Goal: Task Accomplishment & Management: Manage account settings

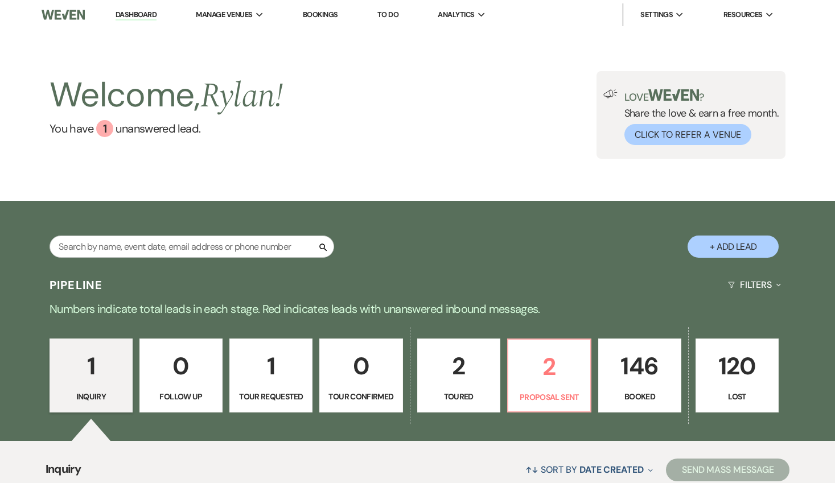
click at [628, 368] on p "146" at bounding box center [640, 366] width 68 height 38
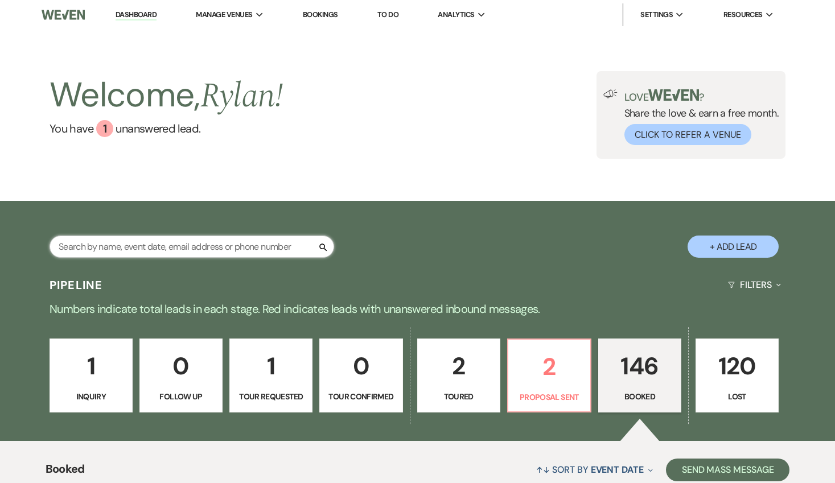
click at [284, 255] on input "text" at bounding box center [192, 247] width 285 height 22
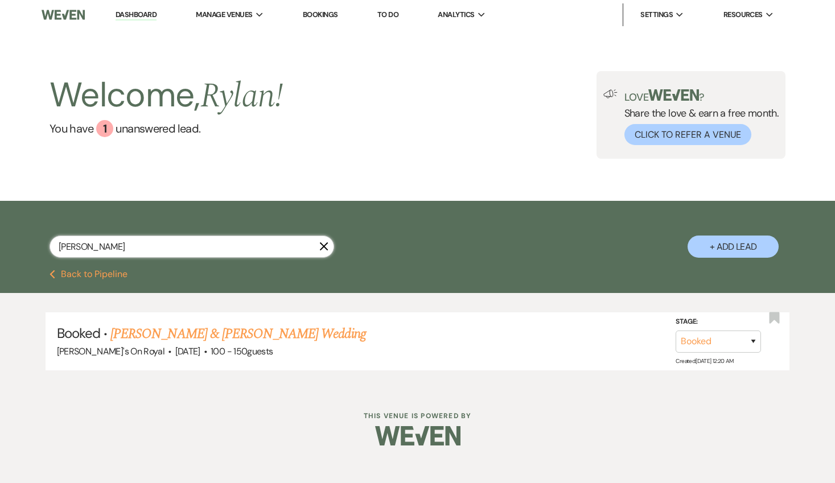
type input "[PERSON_NAME]"
click at [237, 331] on link "[PERSON_NAME] & [PERSON_NAME] Wedding" at bounding box center [237, 334] width 255 height 20
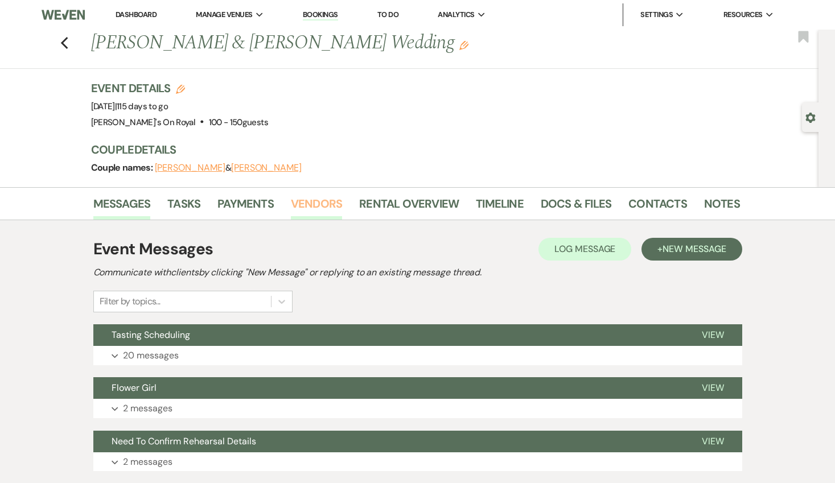
click at [314, 207] on link "Vendors" at bounding box center [316, 207] width 51 height 25
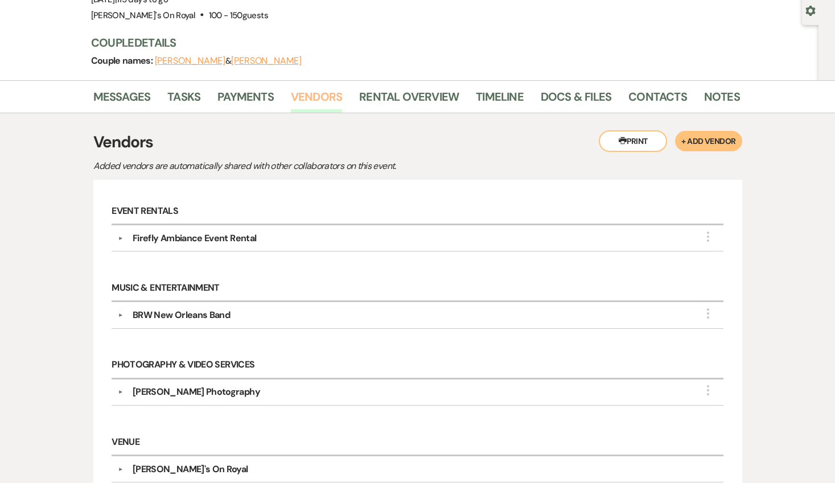
scroll to position [104, 0]
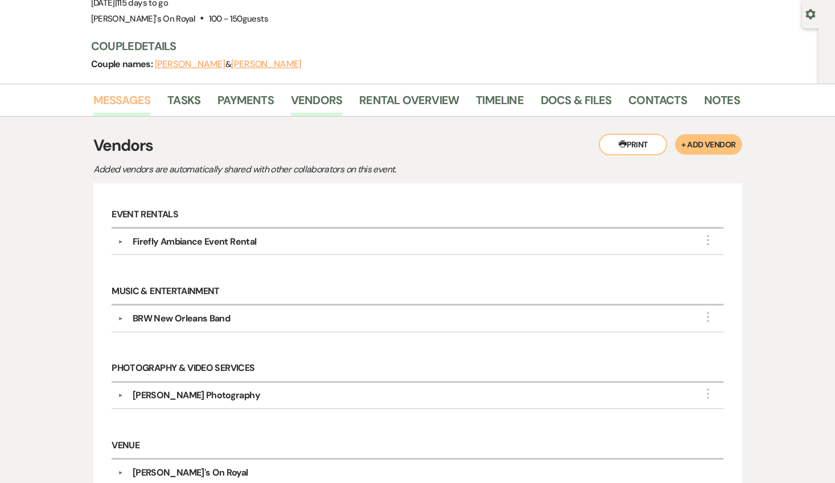
click at [124, 96] on link "Messages" at bounding box center [121, 103] width 57 height 25
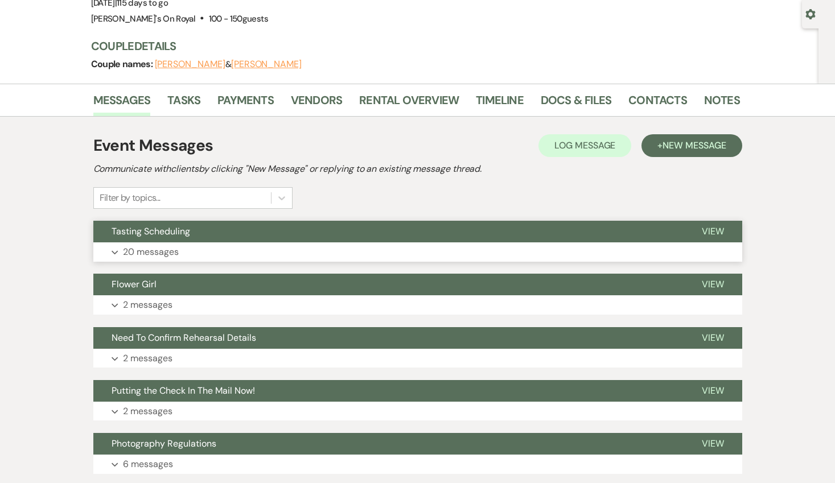
click at [229, 242] on button "Expand 20 messages" at bounding box center [417, 251] width 649 height 19
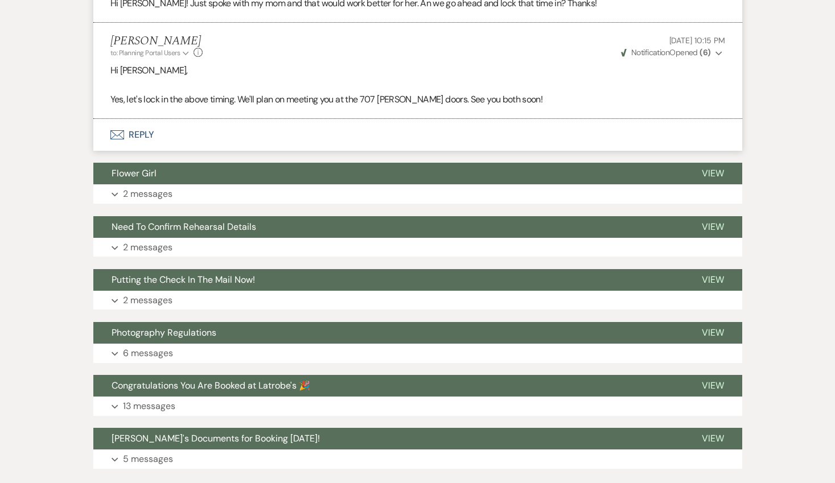
scroll to position [2061, 0]
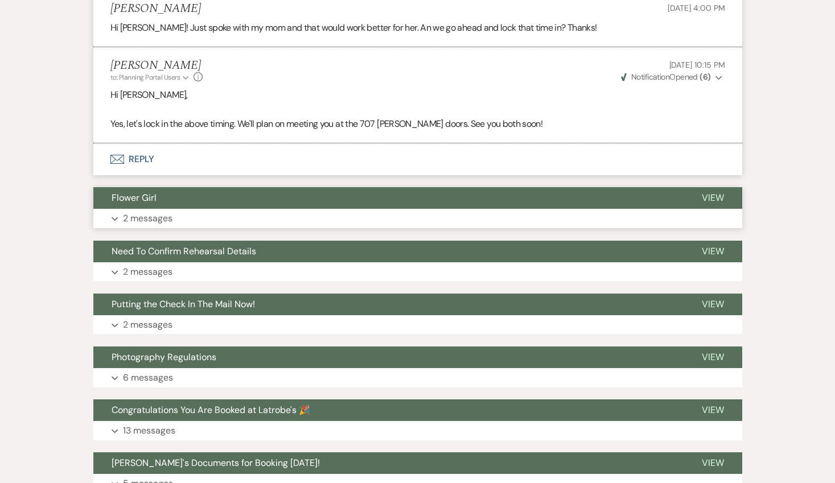
click at [224, 219] on button "Expand 2 messages" at bounding box center [417, 218] width 649 height 19
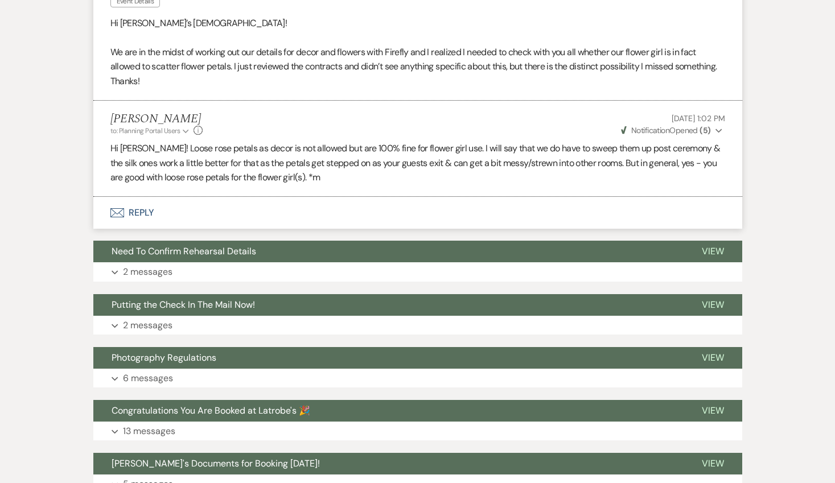
scroll to position [2307, 0]
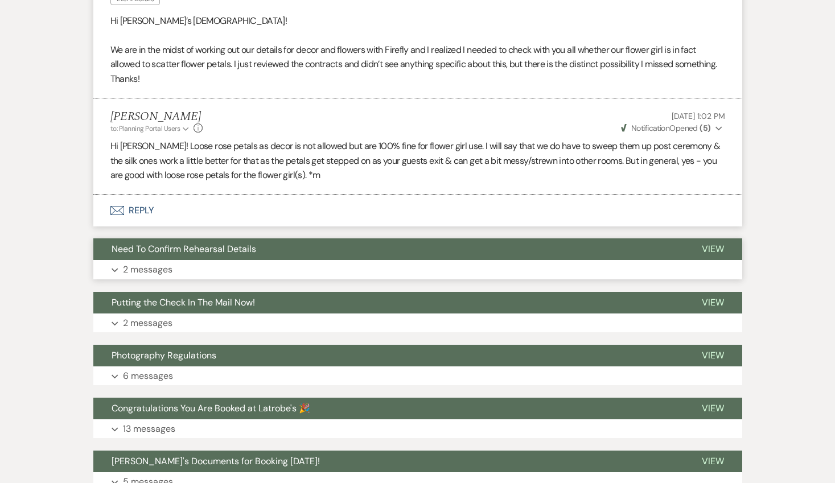
click at [292, 269] on button "Expand 2 messages" at bounding box center [417, 269] width 649 height 19
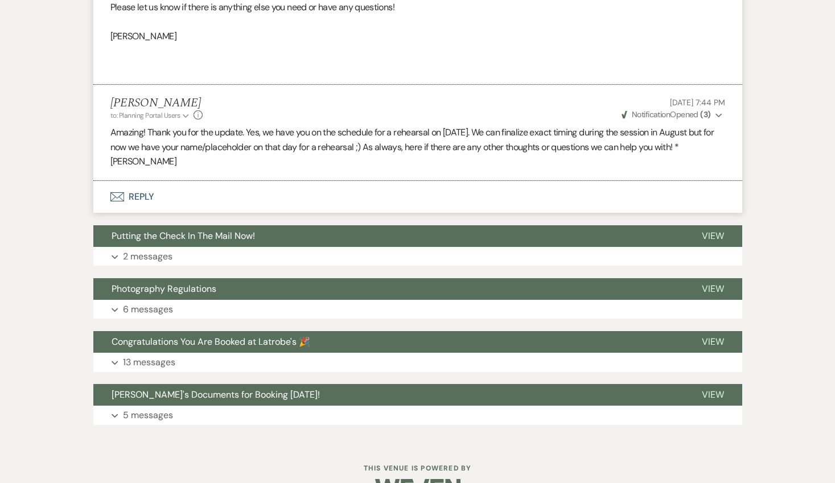
scroll to position [2746, 0]
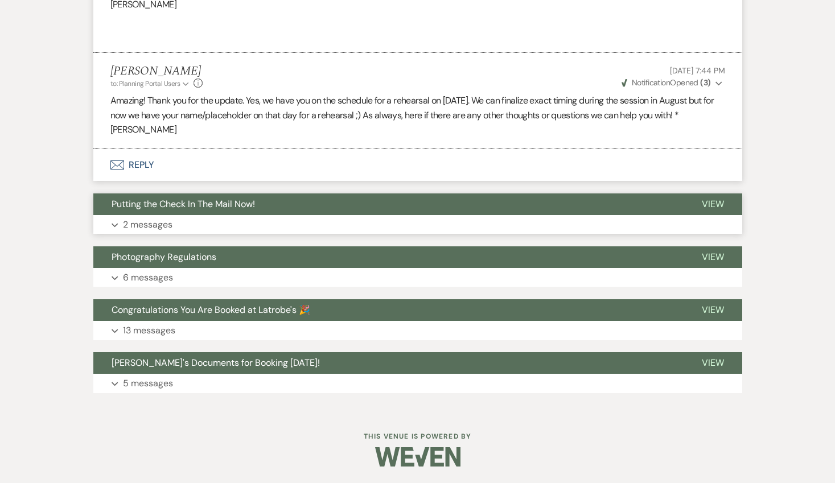
click at [273, 220] on button "Expand 2 messages" at bounding box center [417, 224] width 649 height 19
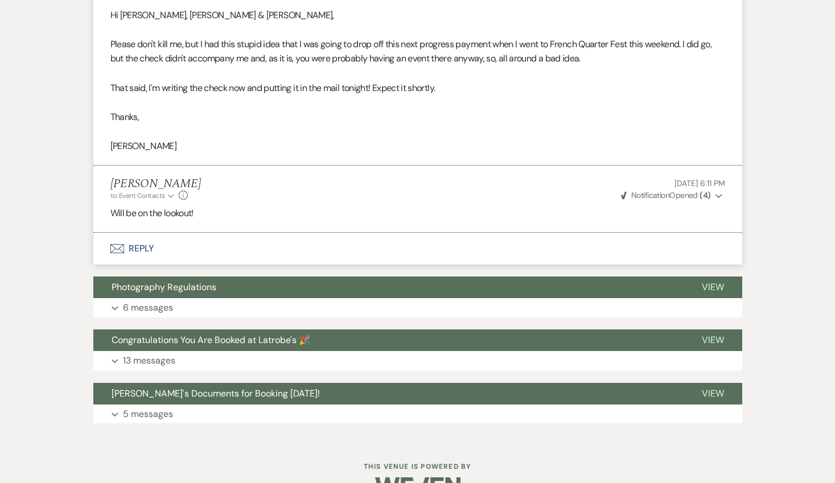
scroll to position [3011, 0]
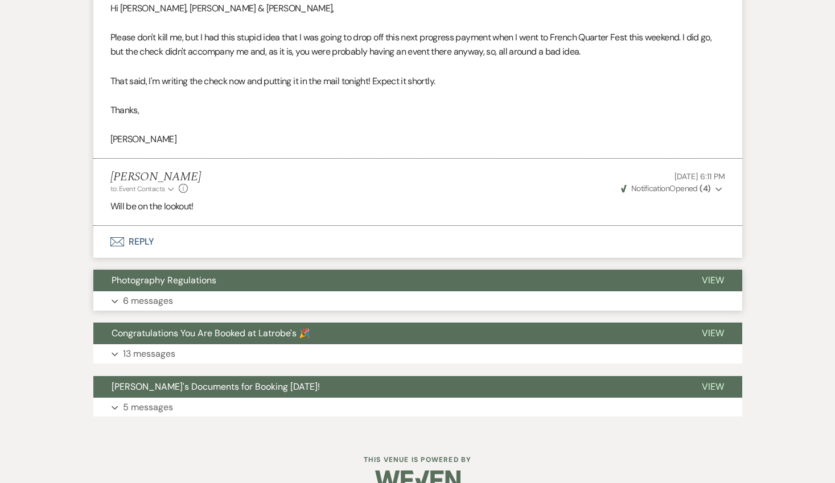
click at [425, 302] on button "Expand 6 messages" at bounding box center [417, 300] width 649 height 19
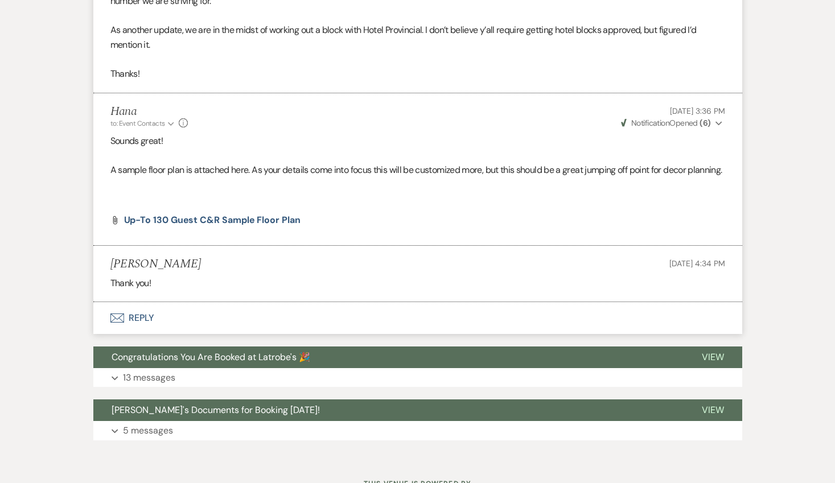
scroll to position [3732, 0]
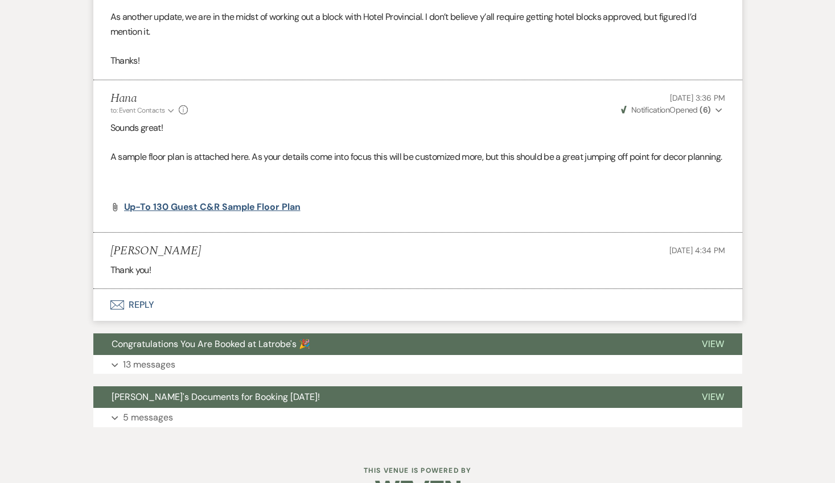
click at [270, 225] on li "Hana to: Event Contacts Expand Info [DATE] 3:36 PM Weven Check Notification Ope…" at bounding box center [417, 156] width 649 height 153
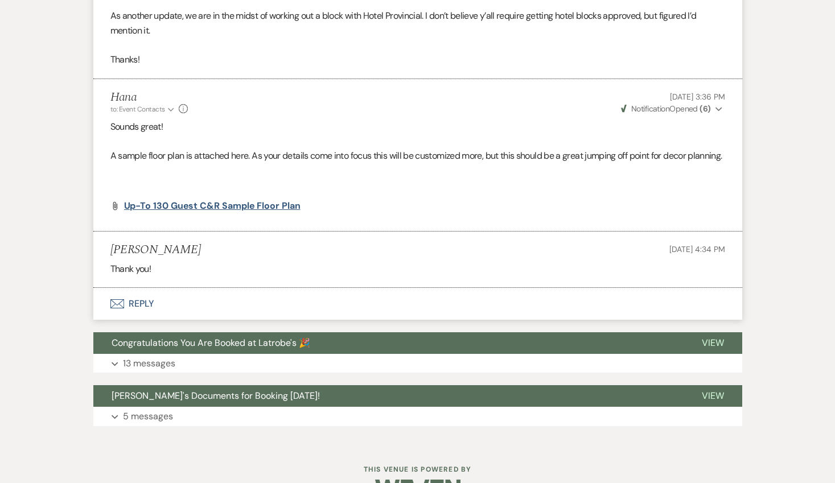
click at [270, 225] on li "Hana to: Event Contacts Expand Info [DATE] 3:36 PM Weven Check Notification Ope…" at bounding box center [417, 155] width 649 height 153
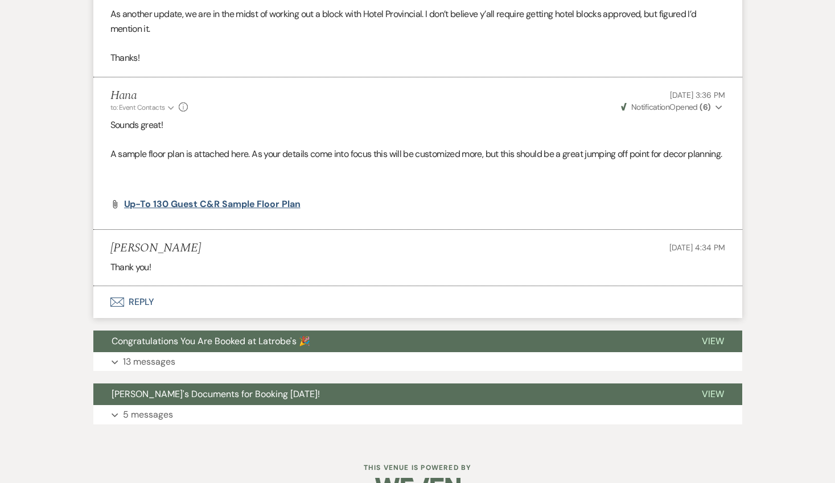
click at [271, 210] on span "Up-to 130 Guest C&R Sample Floor Plan" at bounding box center [212, 204] width 176 height 12
click at [205, 372] on button "Expand 13 messages" at bounding box center [417, 361] width 649 height 19
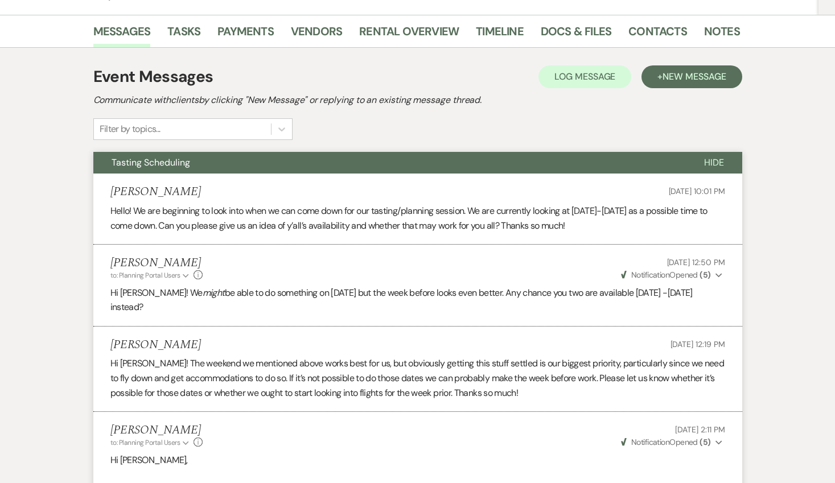
scroll to position [0, 0]
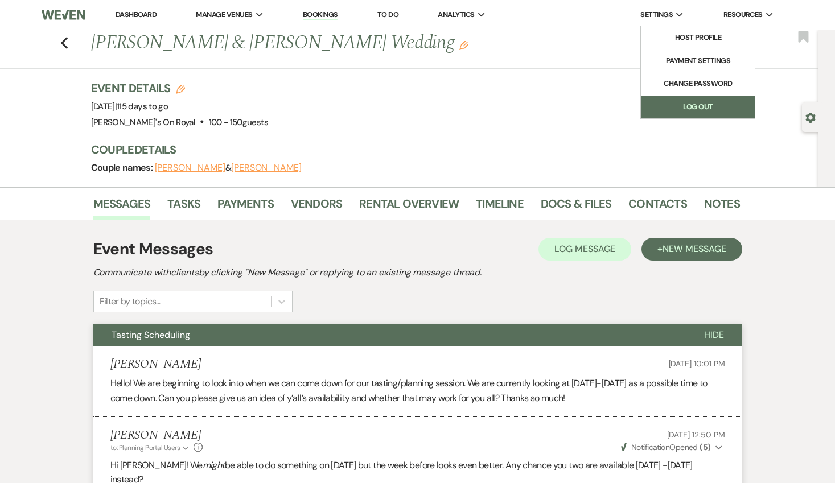
click at [694, 102] on link "Log Out" at bounding box center [698, 107] width 114 height 23
